Goal: Task Accomplishment & Management: Complete application form

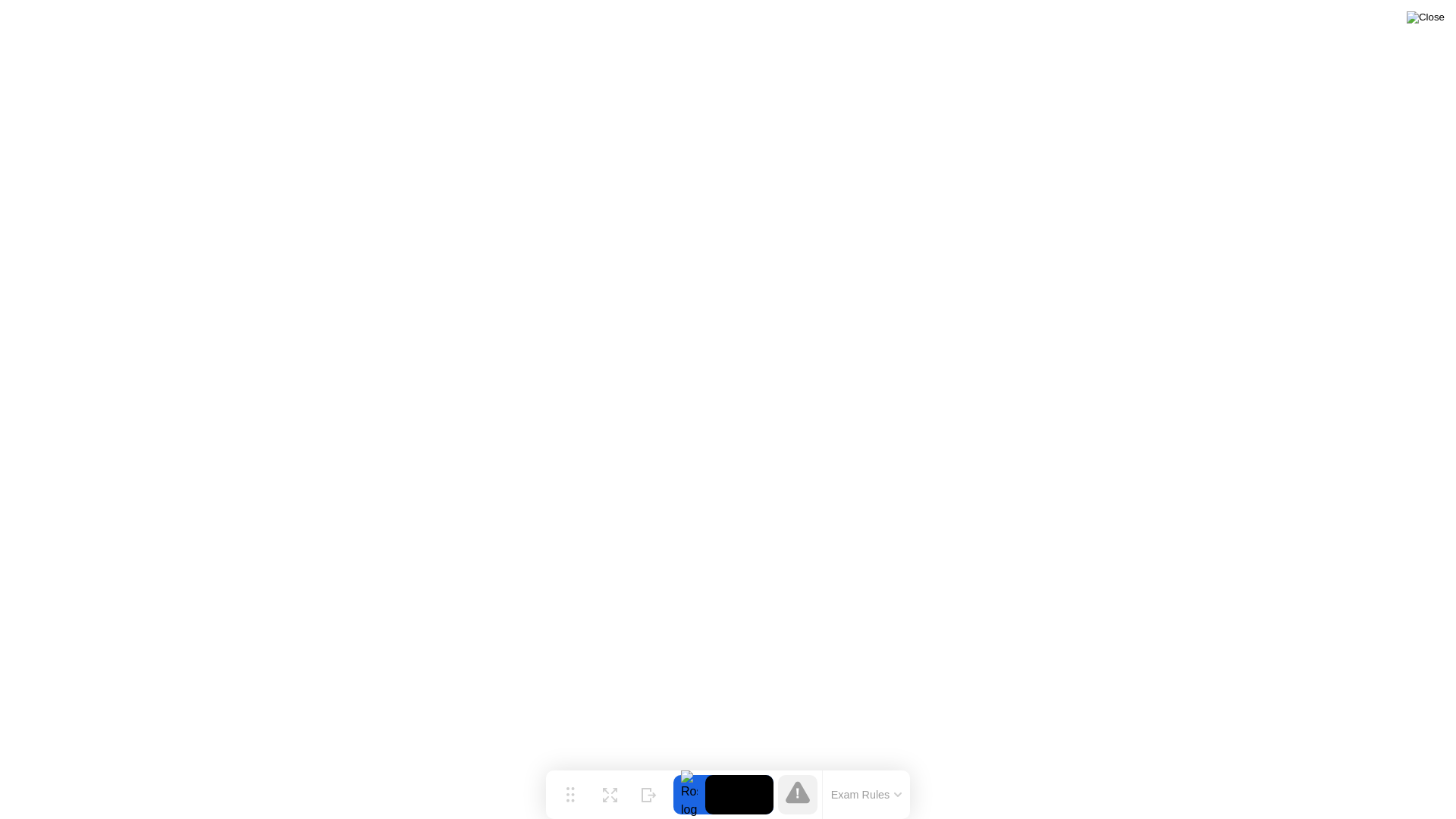
click at [1434, 24] on img at bounding box center [1425, 17] width 38 height 12
click at [1431, 16] on img at bounding box center [1425, 17] width 38 height 12
